Goal: Information Seeking & Learning: Compare options

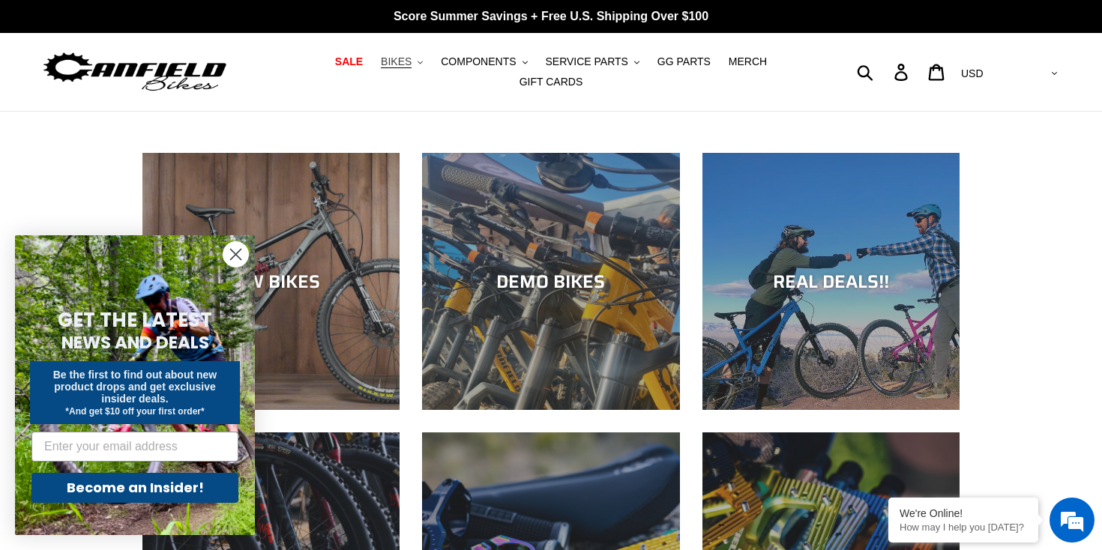
click at [411, 64] on span "BIKES" at bounding box center [396, 61] width 31 height 13
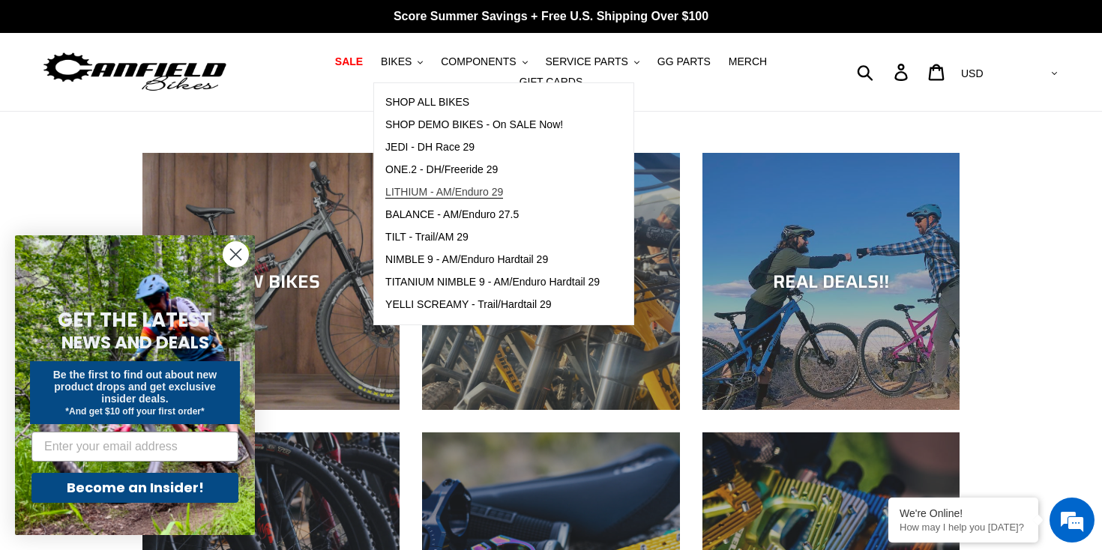
click at [438, 199] on span "LITHIUM - AM/Enduro 29" at bounding box center [444, 192] width 118 height 13
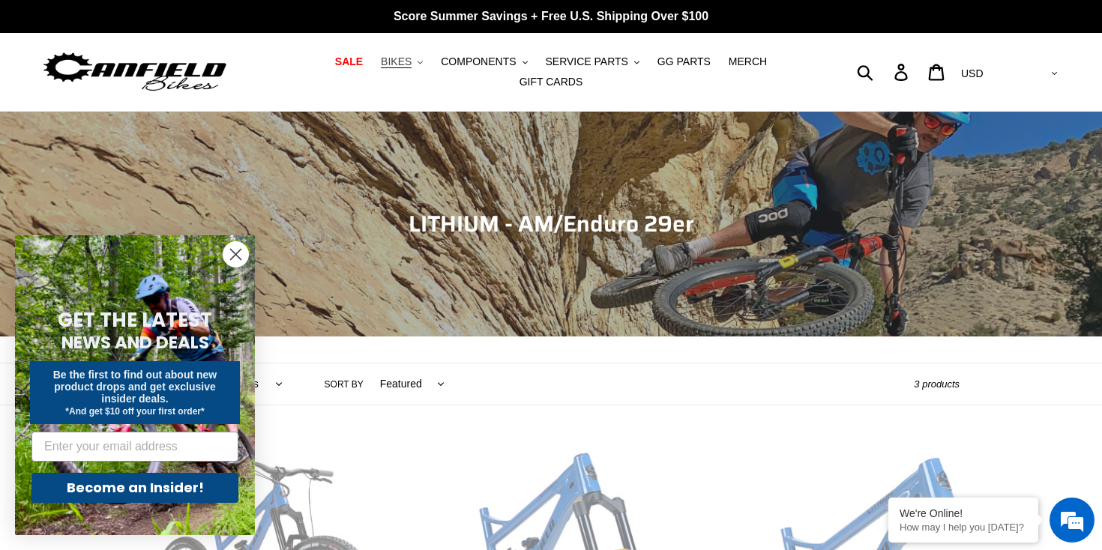
click at [411, 67] on span "BIKES" at bounding box center [396, 61] width 31 height 13
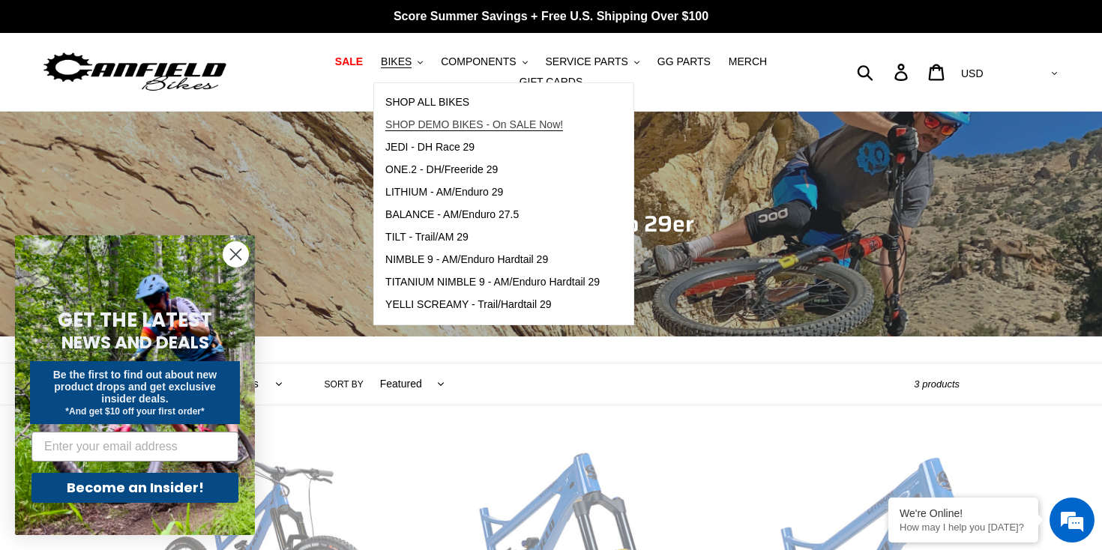
click at [439, 133] on link "SHOP DEMO BIKES - On SALE Now!" at bounding box center [492, 125] width 237 height 22
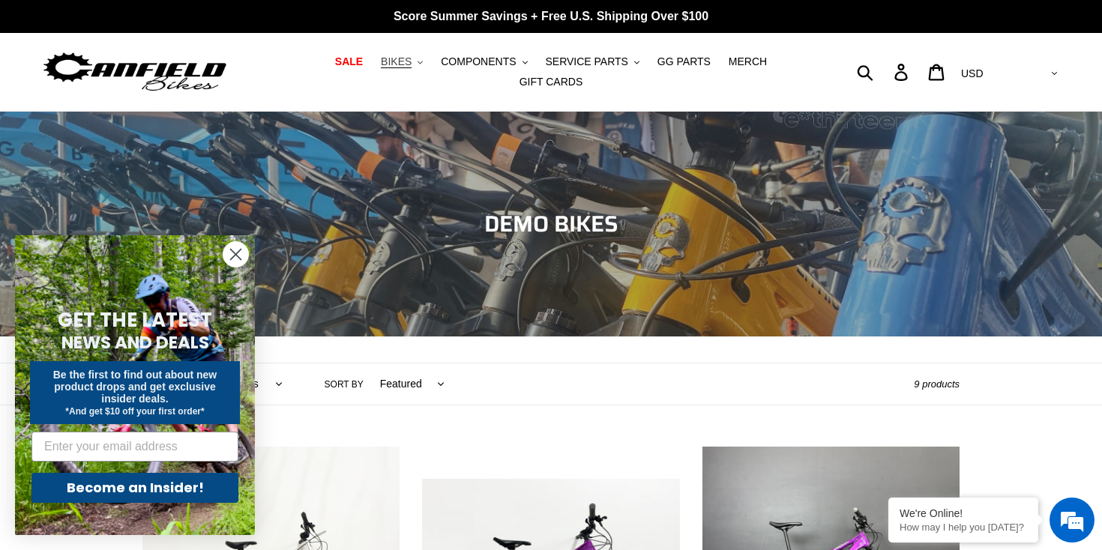
click at [419, 61] on button "BIKES .cls-1{fill:#231f20}" at bounding box center [401, 62] width 57 height 20
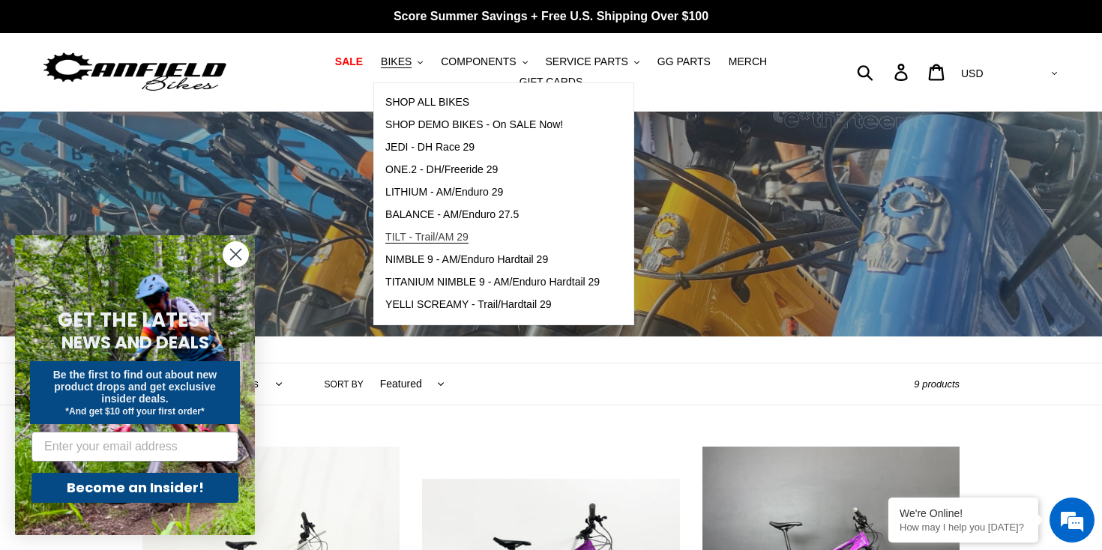
click at [444, 243] on span "TILT - Trail/AM 29" at bounding box center [426, 237] width 83 height 13
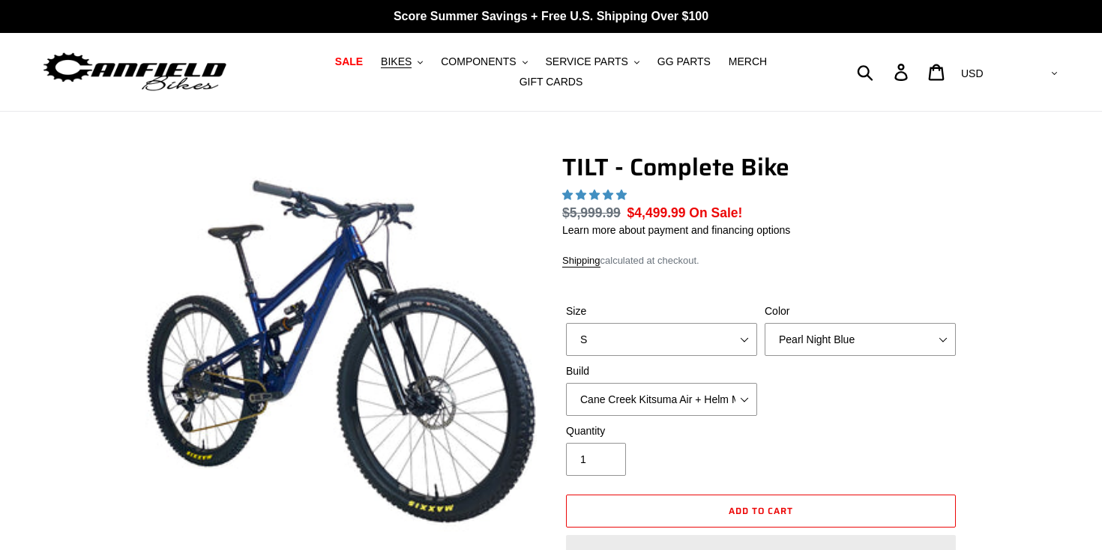
select select "highest-rating"
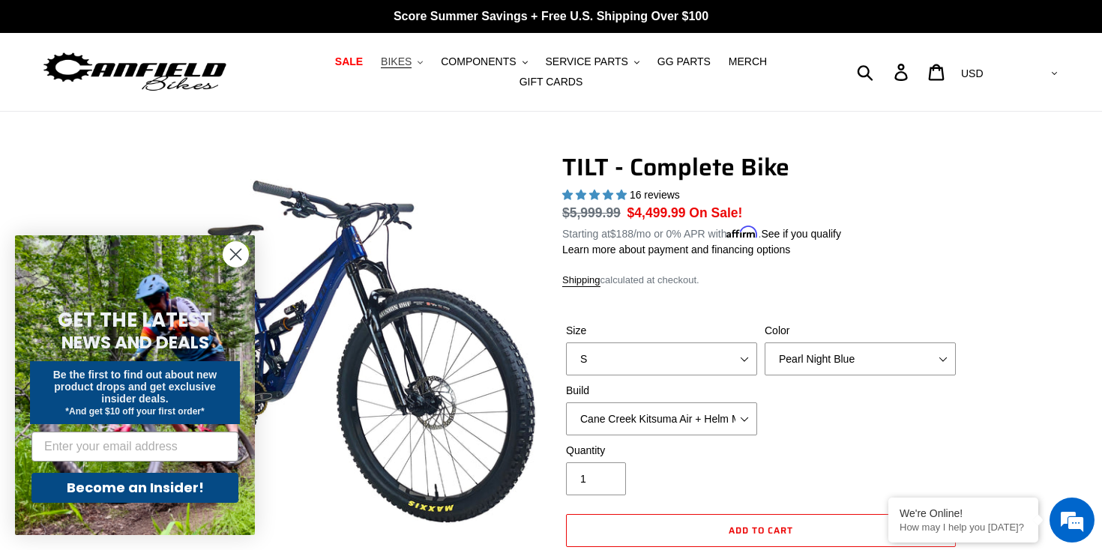
click at [401, 59] on span "BIKES" at bounding box center [396, 61] width 31 height 13
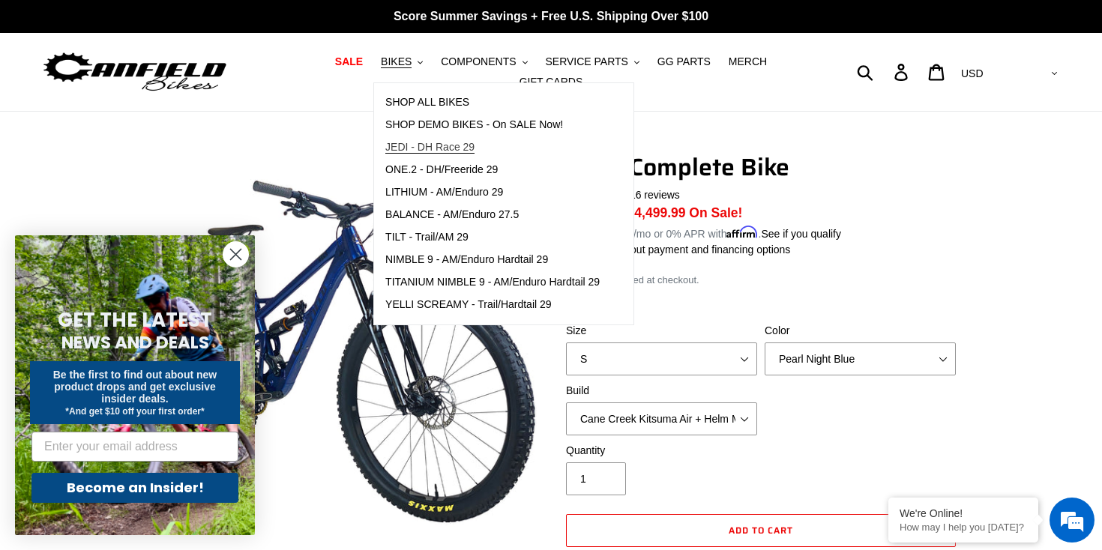
click at [437, 145] on span "JEDI - DH Race 29" at bounding box center [429, 147] width 89 height 13
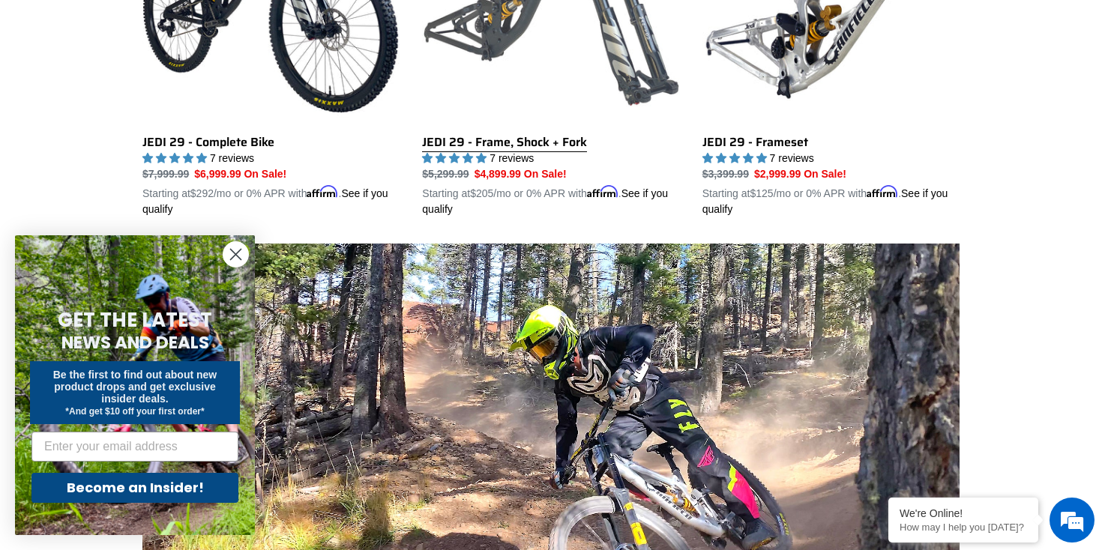
scroll to position [581, 0]
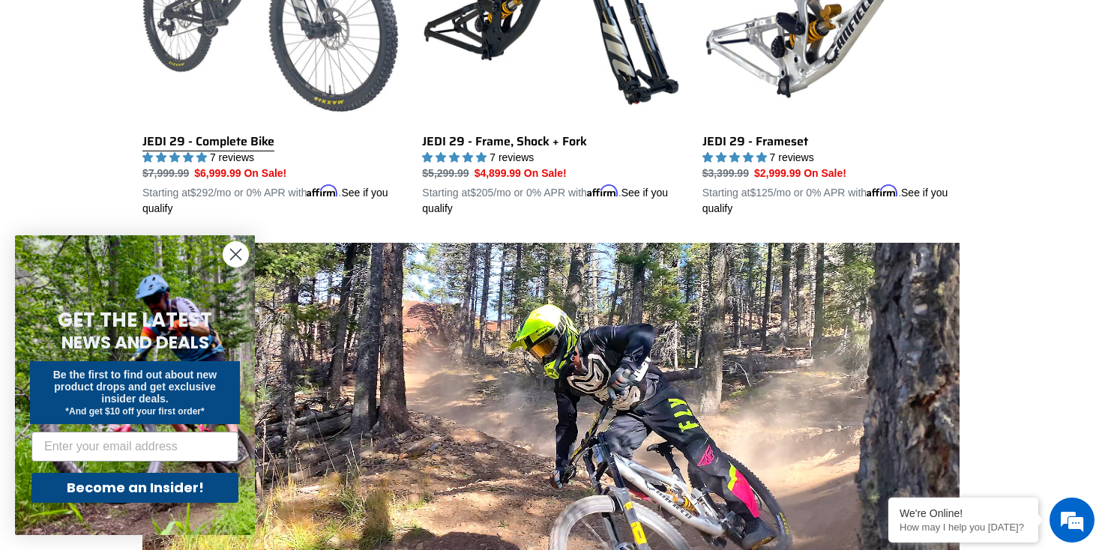
click at [261, 135] on link "JEDI 29 - Complete Bike" at bounding box center [270, 41] width 257 height 351
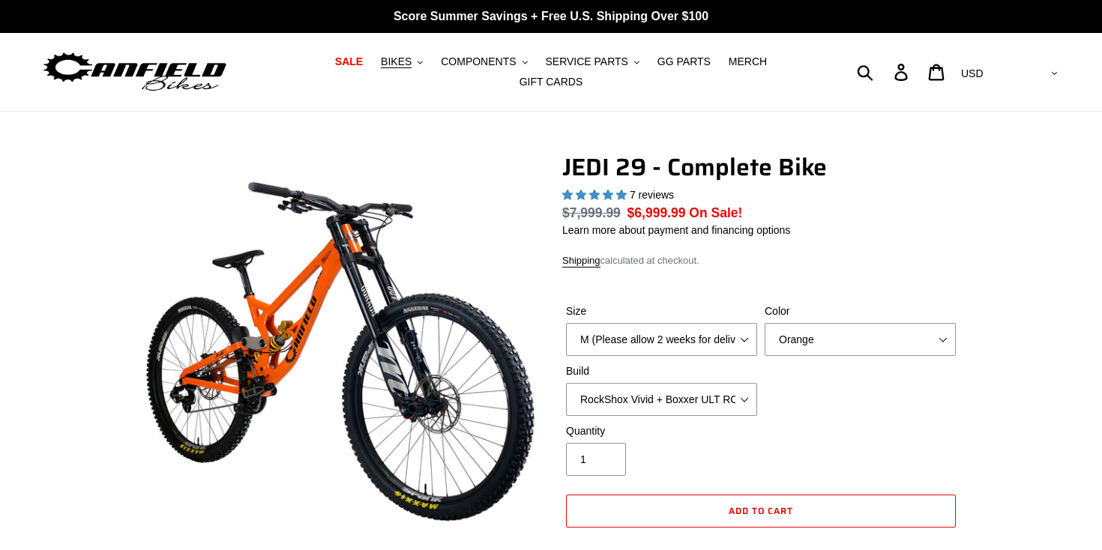
select select "highest-rating"
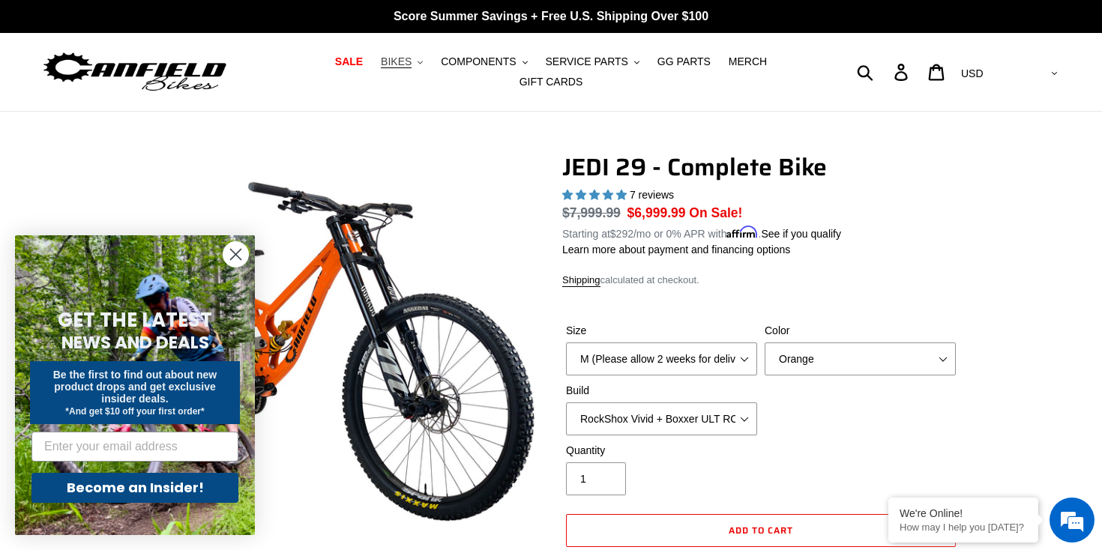
click at [408, 58] on span "BIKES" at bounding box center [396, 61] width 31 height 13
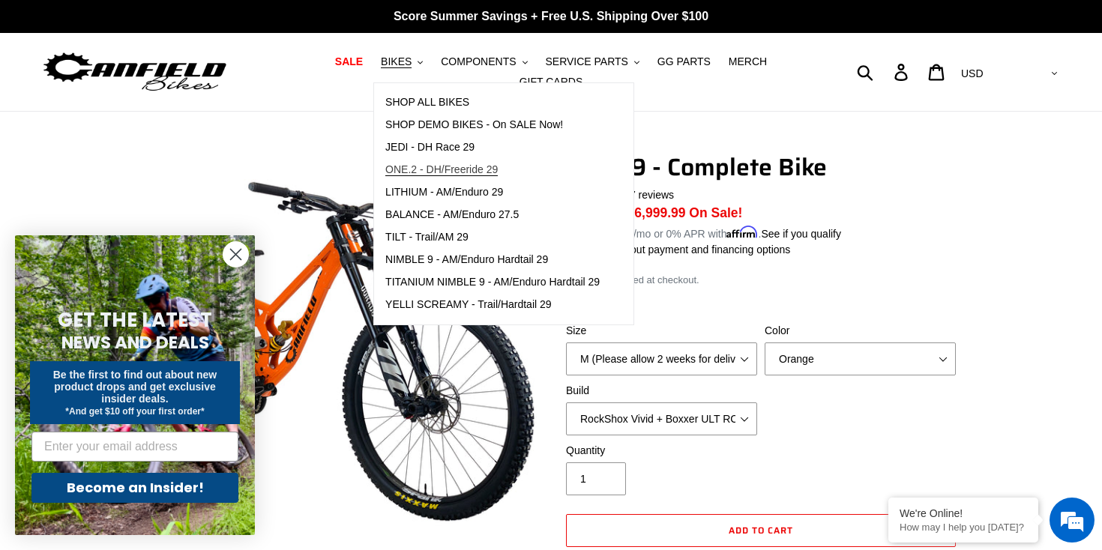
click at [428, 169] on span "ONE.2 - DH/Freeride 29" at bounding box center [441, 169] width 112 height 13
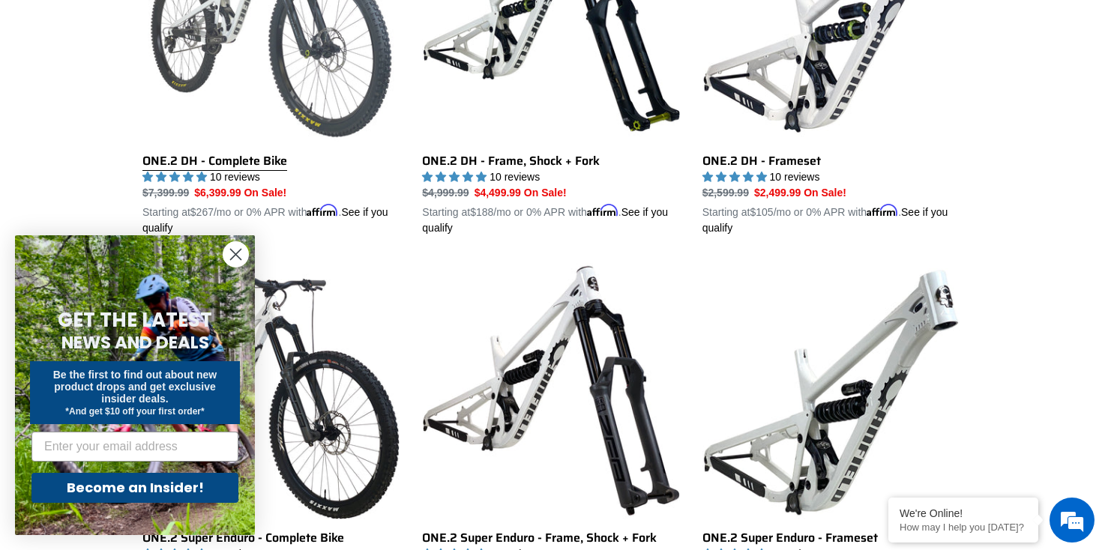
scroll to position [570, 0]
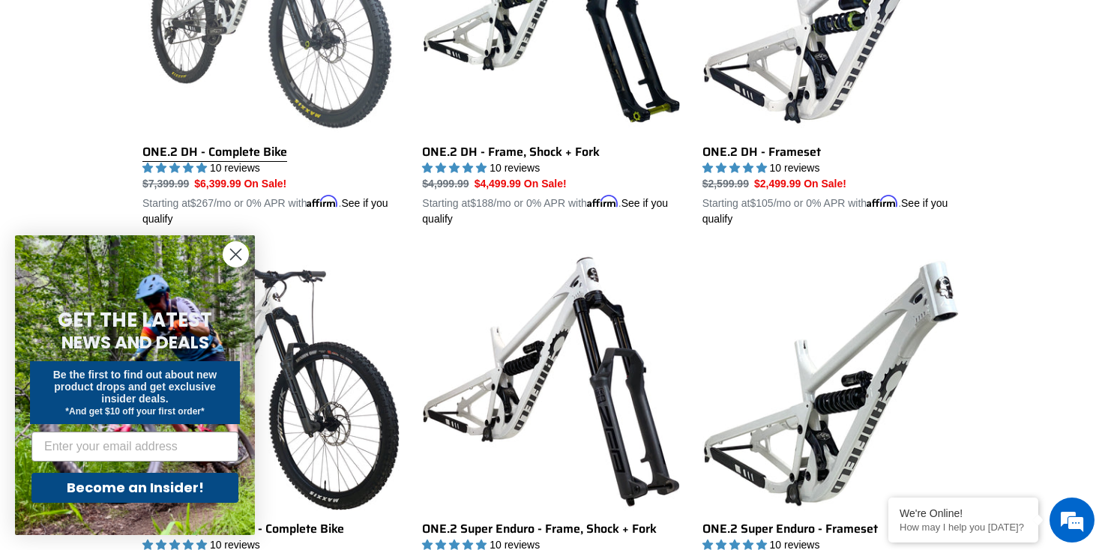
click at [287, 142] on link "ONE.2 DH - Complete Bike" at bounding box center [270, 51] width 257 height 351
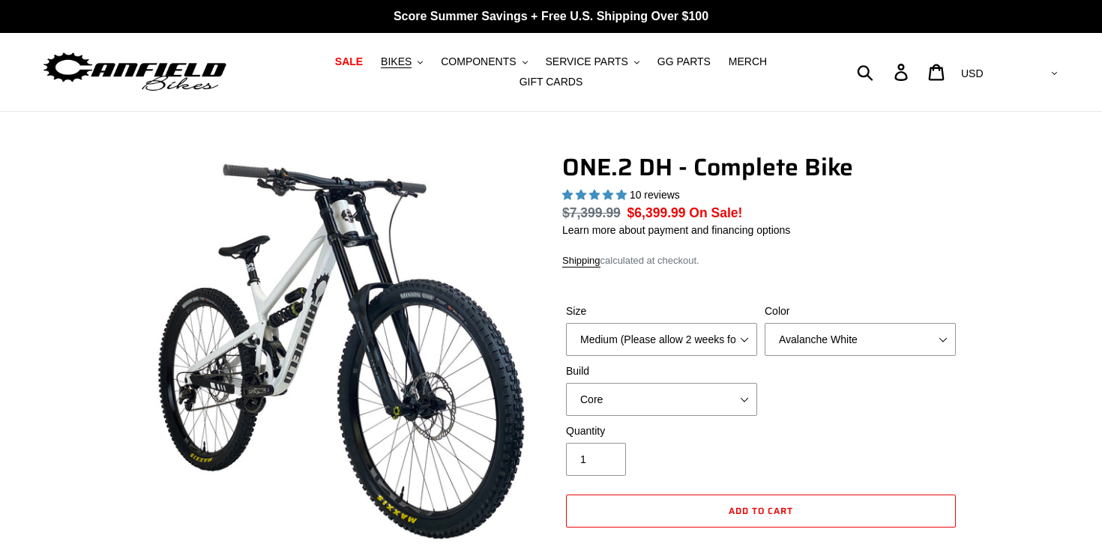
select select "highest-rating"
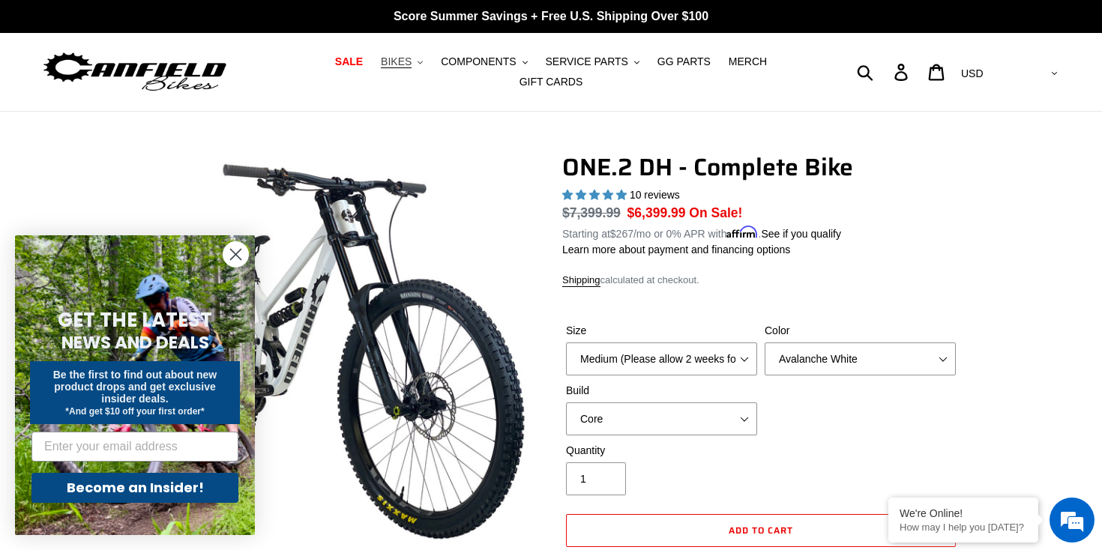
click at [405, 66] on span "BIKES" at bounding box center [396, 61] width 31 height 13
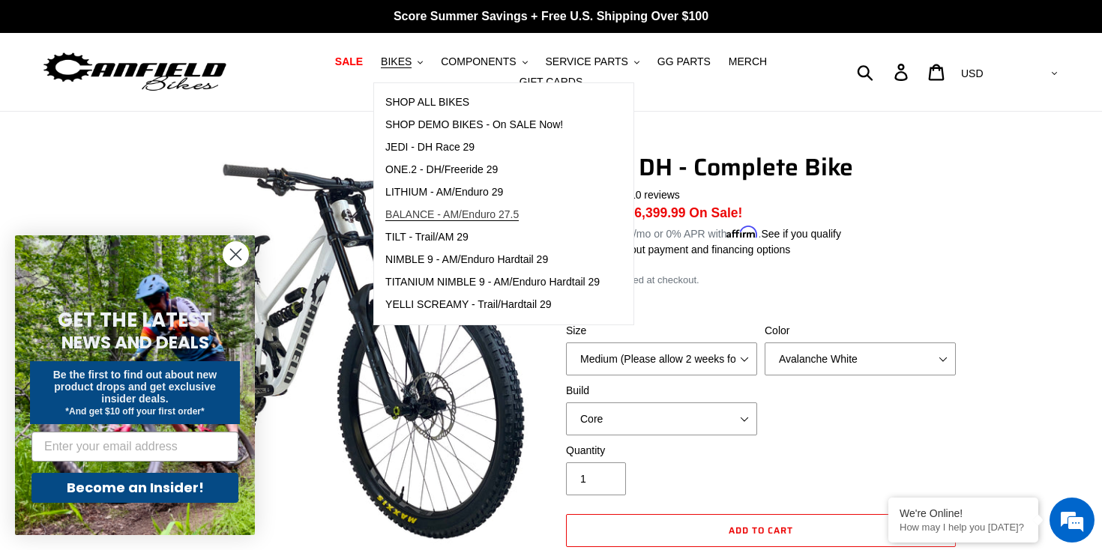
click at [415, 217] on span "BALANCE - AM/Enduro 27.5" at bounding box center [451, 214] width 133 height 13
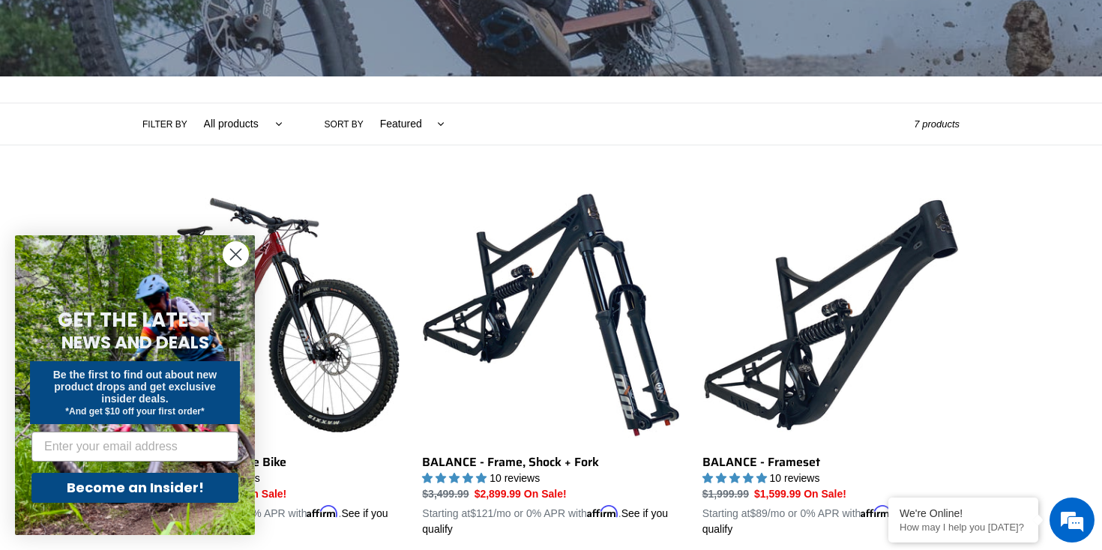
scroll to position [278, 0]
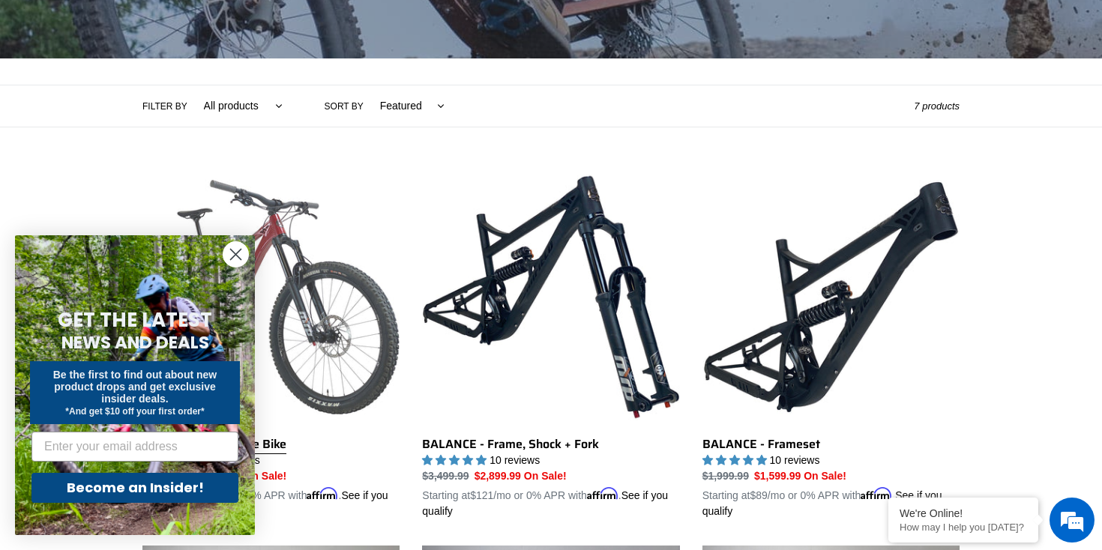
click at [355, 304] on link "BALANCE - Complete Bike" at bounding box center [270, 344] width 257 height 351
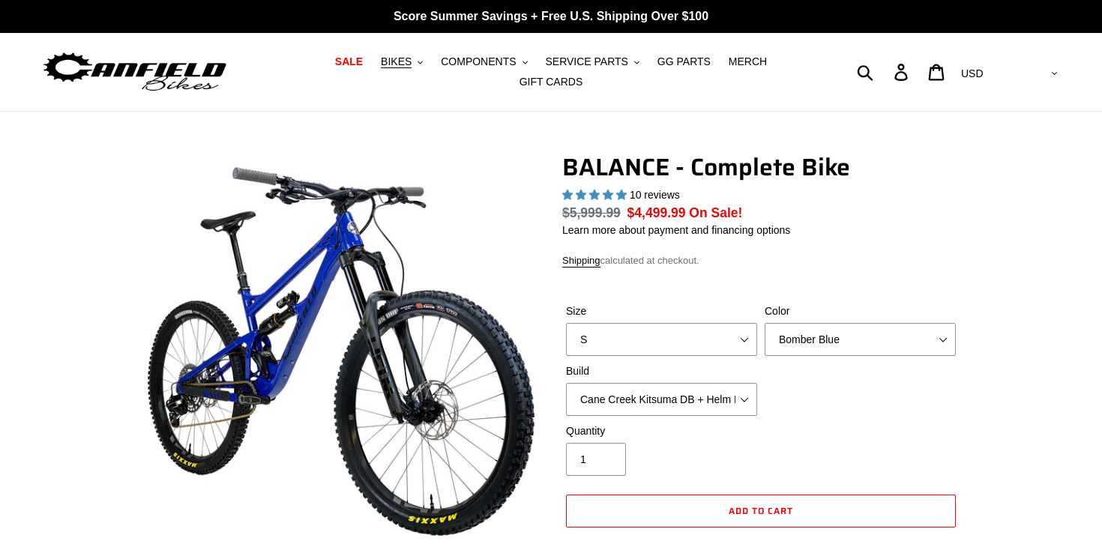
select select "highest-rating"
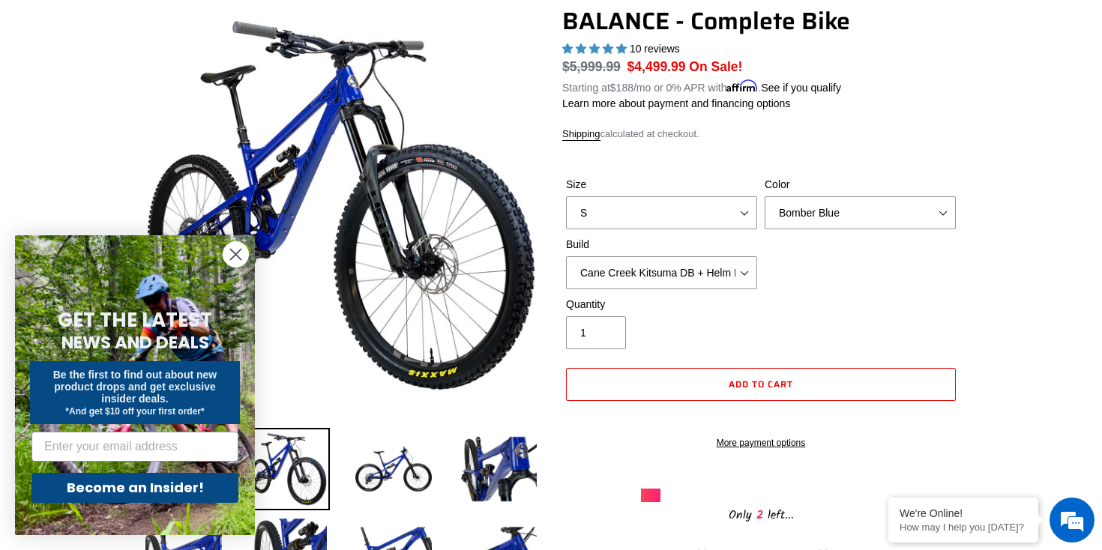
scroll to position [145, 0]
